Goal: Task Accomplishment & Management: Manage account settings

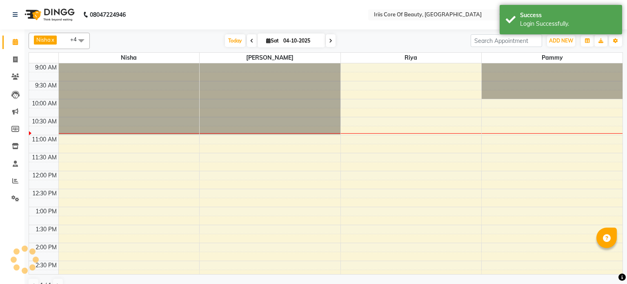
select select "en"
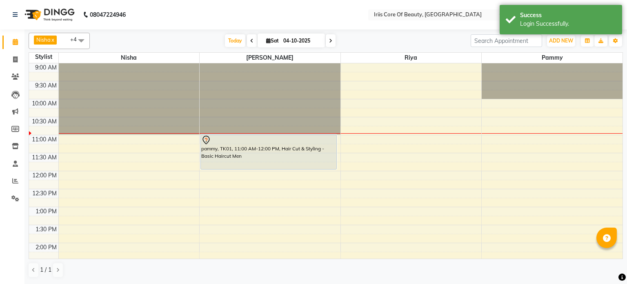
click at [329, 40] on icon at bounding box center [330, 40] width 3 height 5
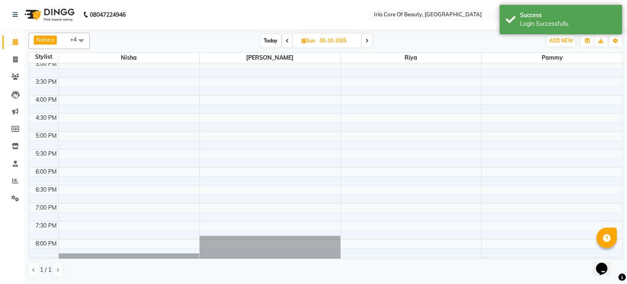
scroll to position [267, 0]
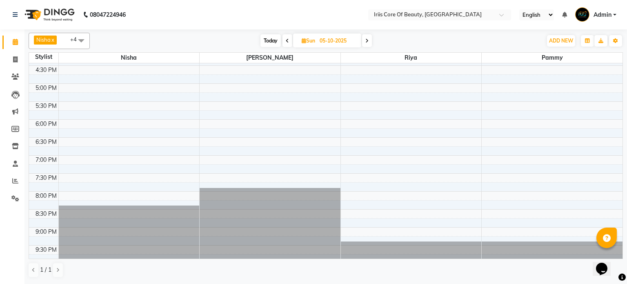
click at [270, 42] on span "Today" at bounding box center [271, 40] width 20 height 13
type input "04-10-2025"
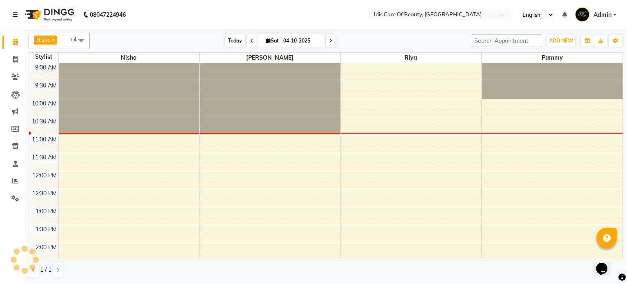
scroll to position [36, 0]
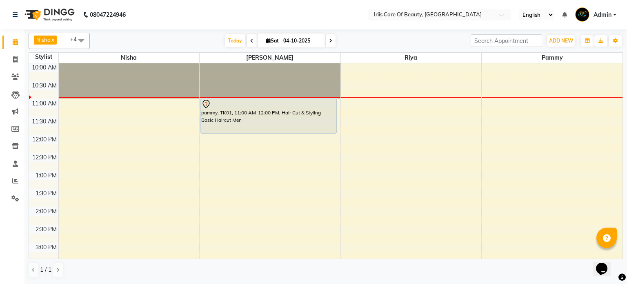
click at [307, 43] on input "04-10-2025" at bounding box center [301, 41] width 41 height 12
select select "10"
select select "2025"
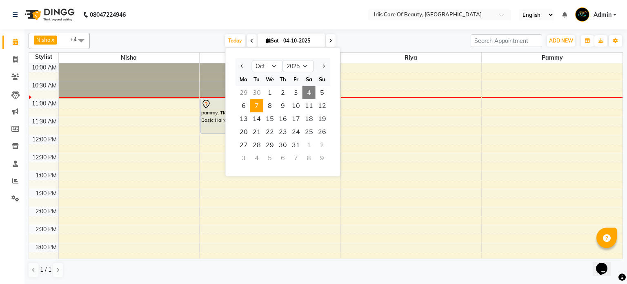
click at [255, 101] on span "7" at bounding box center [256, 105] width 13 height 13
type input "[DATE]"
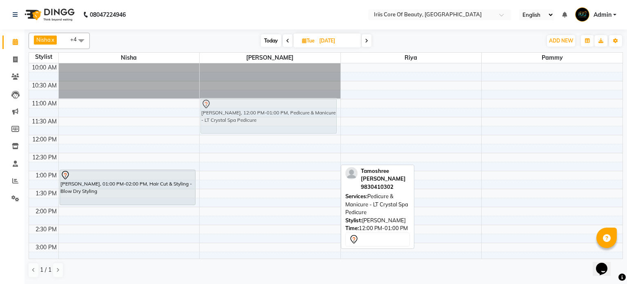
drag, startPoint x: 245, startPoint y: 144, endPoint x: 247, endPoint y: 111, distance: 32.7
click at [247, 111] on div "[PERSON_NAME], 12:00 PM-01:00 PM, Pedicure & Manicure - LT Crystal Spa Pedicure…" at bounding box center [270, 260] width 141 height 467
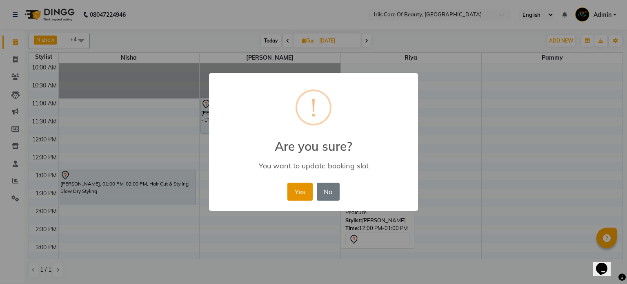
click at [308, 190] on button "Yes" at bounding box center [300, 192] width 25 height 18
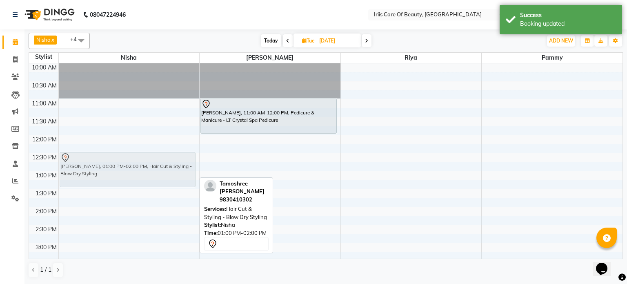
drag, startPoint x: 130, startPoint y: 179, endPoint x: 129, endPoint y: 158, distance: 21.6
click at [129, 158] on div "[PERSON_NAME], 01:00 PM-02:00 PM, Hair Cut & Styling - Blow Dry Styling Tamoshr…" at bounding box center [129, 260] width 141 height 467
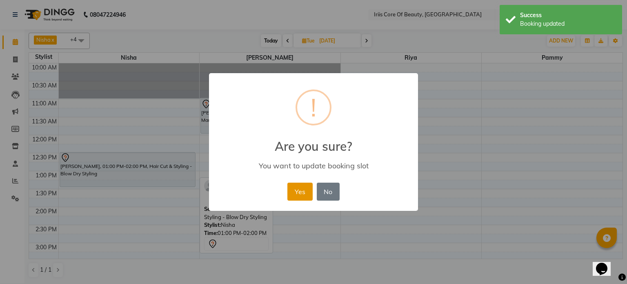
click at [294, 192] on button "Yes" at bounding box center [300, 192] width 25 height 18
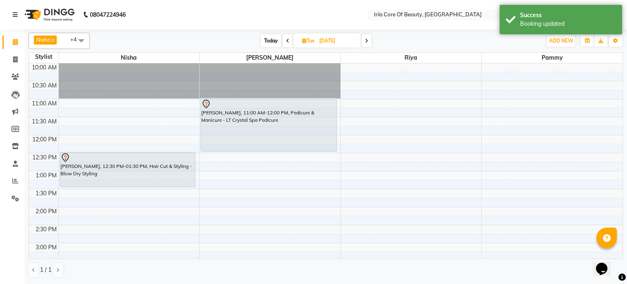
drag, startPoint x: 265, startPoint y: 133, endPoint x: 264, endPoint y: 148, distance: 15.1
click at [264, 148] on div "[PERSON_NAME], 11:00 AM-12:00 PM, Pedicure & Manicure - LT Crystal Spa Pedicure…" at bounding box center [270, 260] width 141 height 467
